Goal: Task Accomplishment & Management: Manage account settings

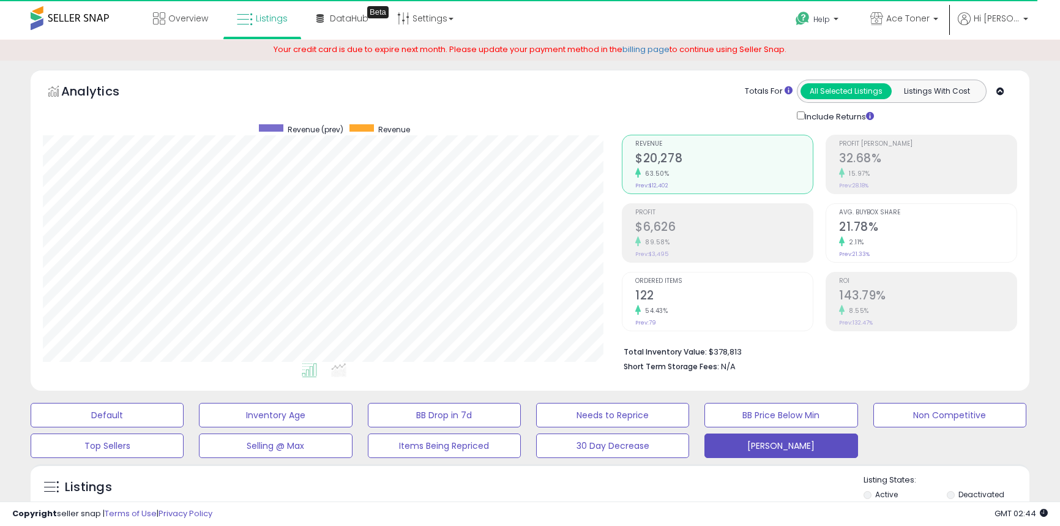
select select "**"
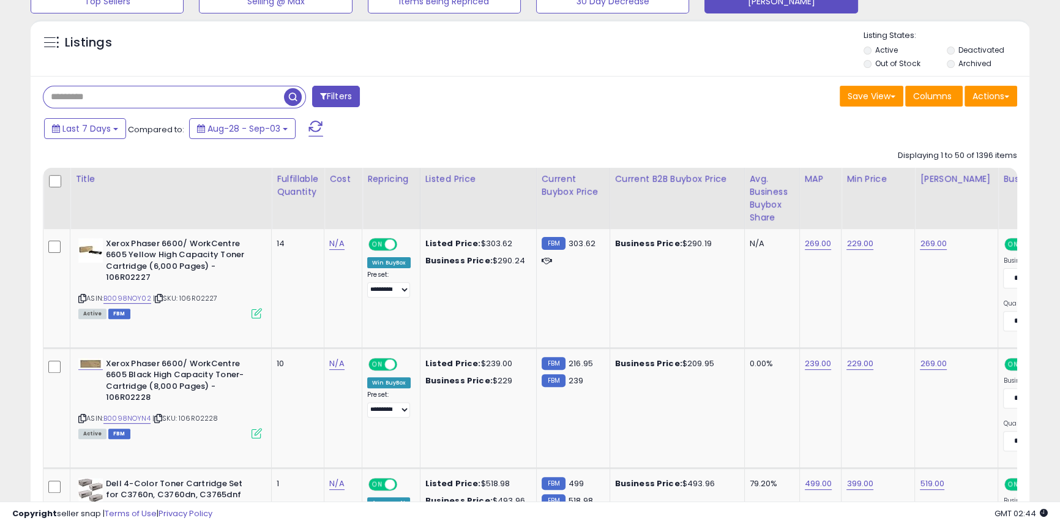
click at [103, 92] on input "text" at bounding box center [163, 96] width 240 height 21
type input "*********"
click at [290, 100] on span "button" at bounding box center [293, 97] width 18 height 18
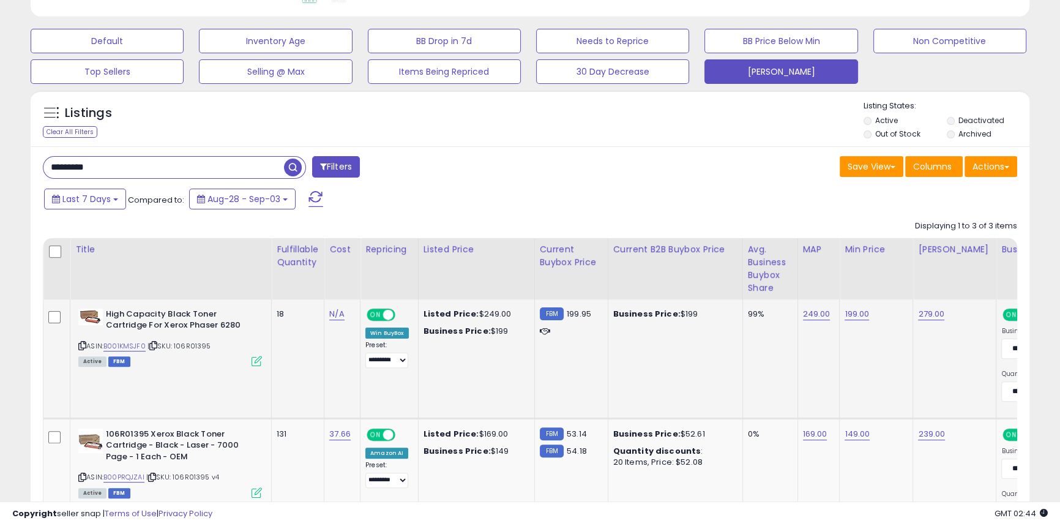
scroll to position [374, 0]
click at [136, 344] on link "B001KMSJF0" at bounding box center [124, 345] width 42 height 10
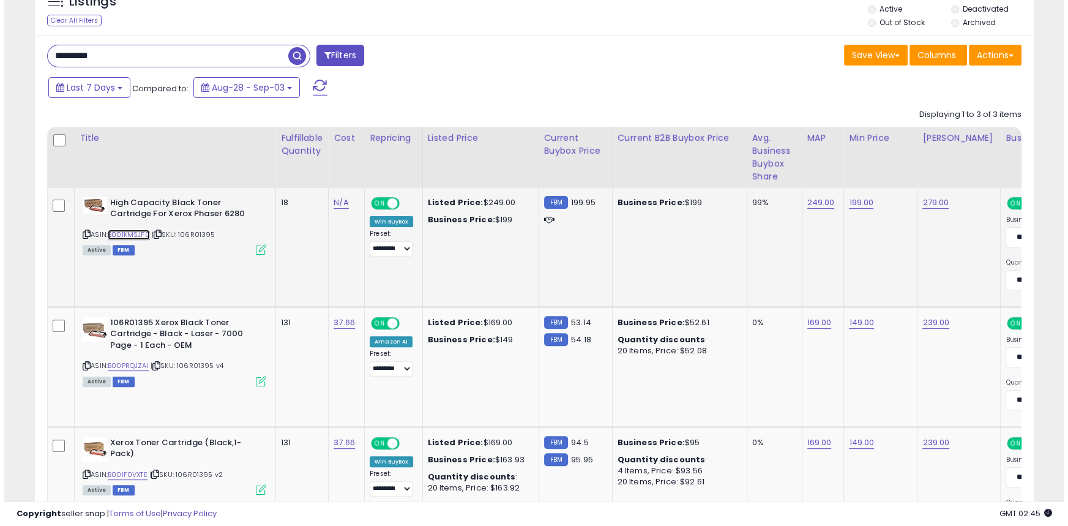
scroll to position [486, 0]
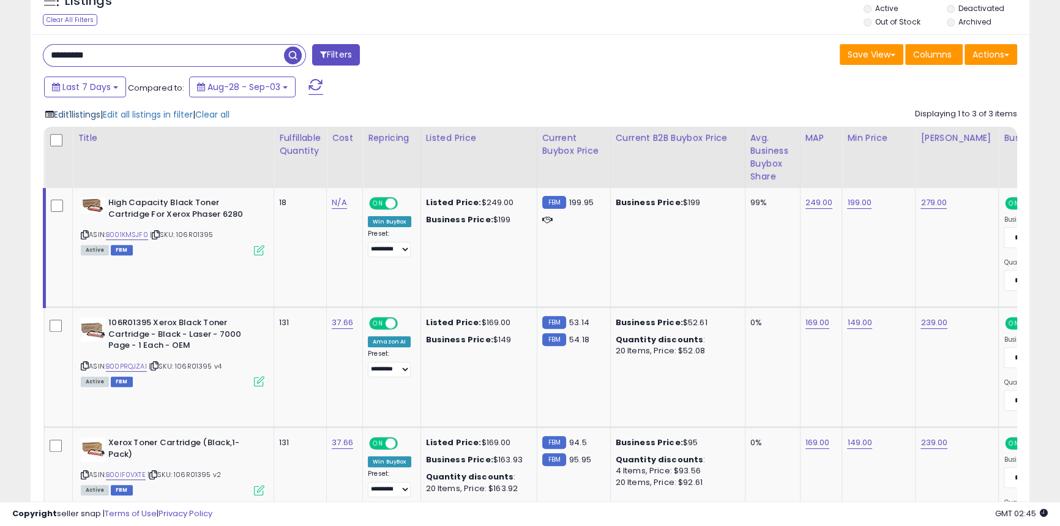
click at [86, 115] on span "Edit 1 listings" at bounding box center [77, 114] width 47 height 12
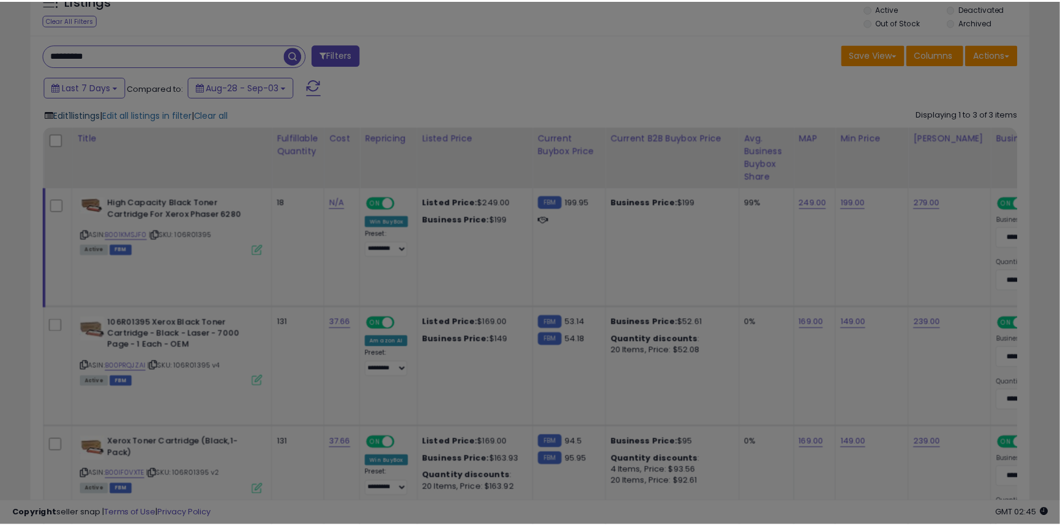
scroll to position [251, 584]
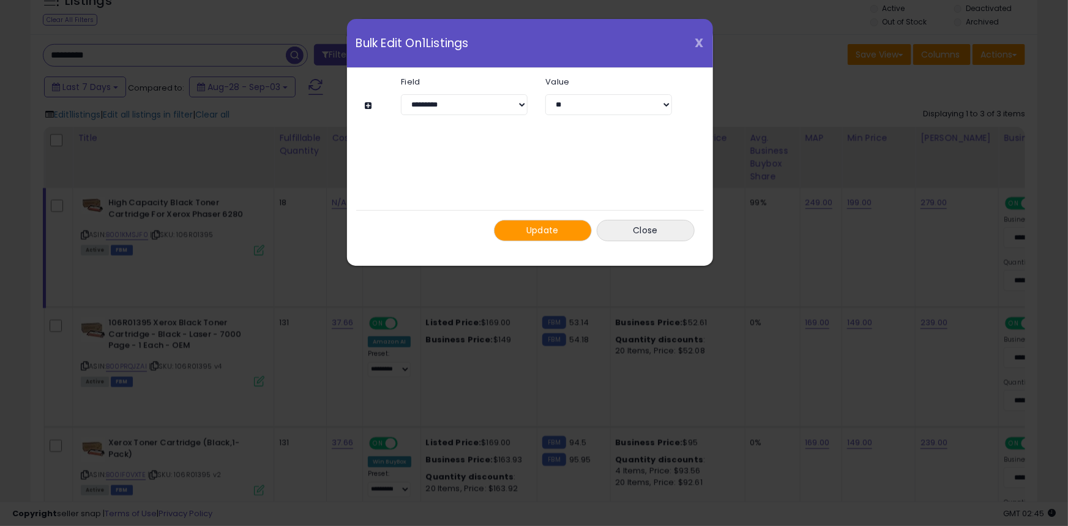
click at [703, 43] on span "X" at bounding box center [699, 42] width 9 height 17
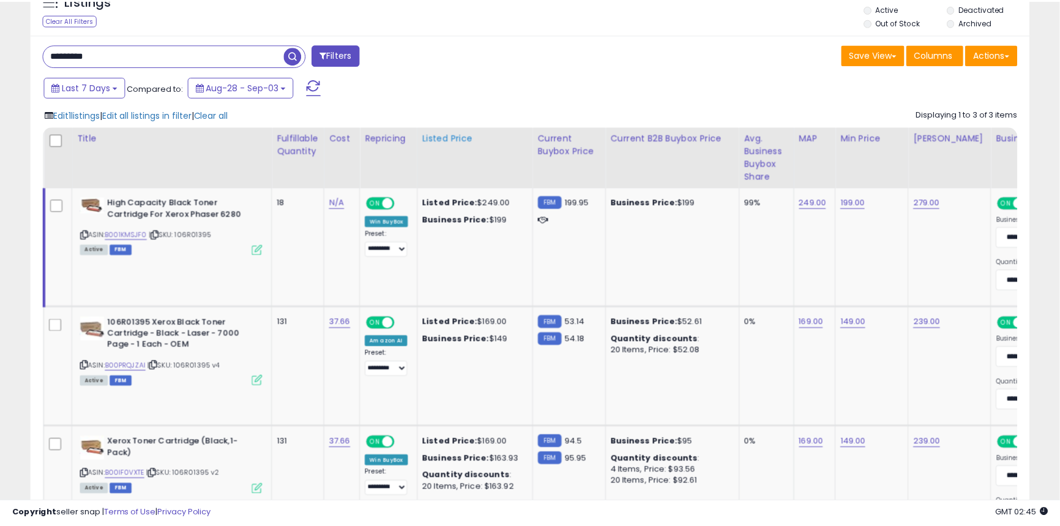
scroll to position [611594, 611265]
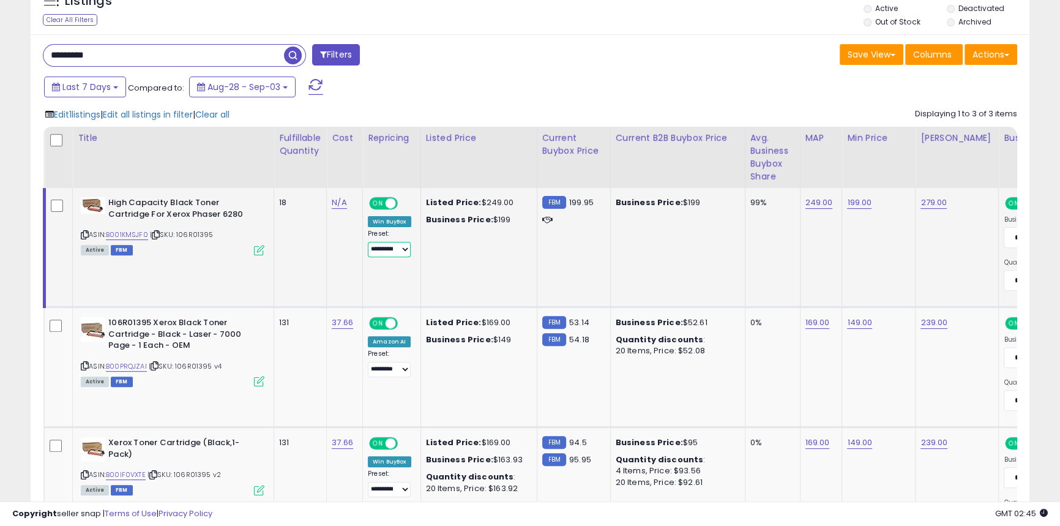
click at [404, 250] on select "**********" at bounding box center [389, 249] width 43 height 15
click at [496, 260] on td "Listed Price: $249.00 Business Price: $199" at bounding box center [478, 247] width 116 height 119
drag, startPoint x: 43, startPoint y: 230, endPoint x: 45, endPoint y: 209, distance: 20.9
click at [45, 209] on table "Title Fulfillable Quantity Cost Repricing MAP Note" at bounding box center [830, 337] width 1574 height 421
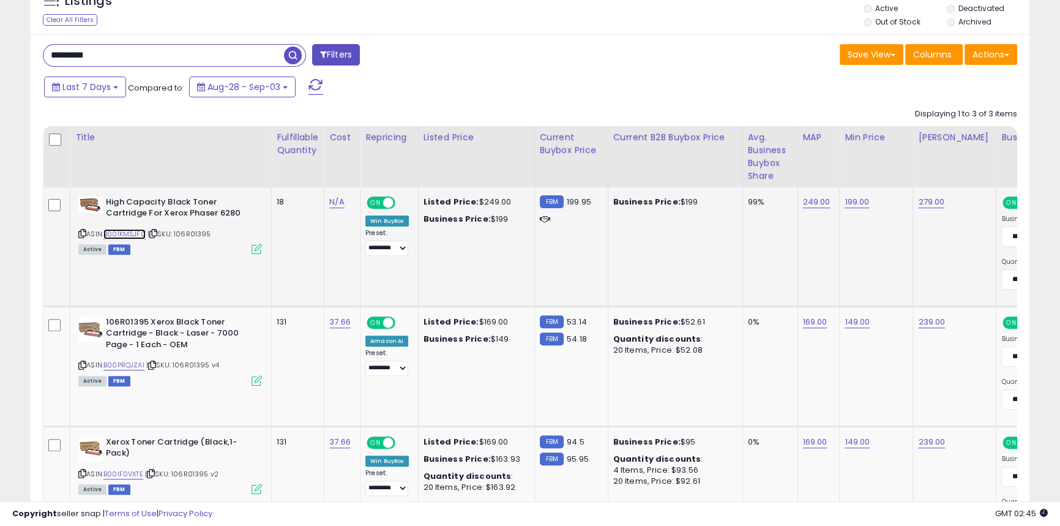
click at [140, 234] on link "B001KMSJF0" at bounding box center [124, 234] width 42 height 10
